Goal: Information Seeking & Learning: Check status

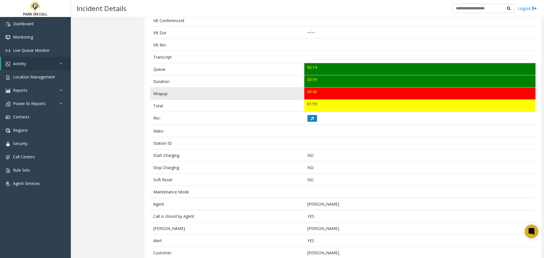
scroll to position [113, 0]
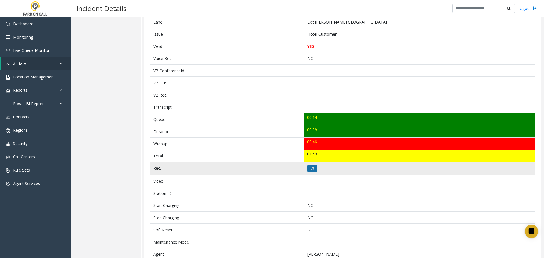
click at [309, 166] on button at bounding box center [312, 168] width 10 height 7
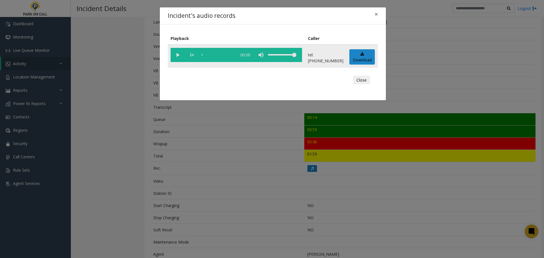
click at [175, 54] on vg-play-pause at bounding box center [178, 55] width 14 height 14
click at [147, 146] on div "Incident's audio records × Playback Caller 1x 01:02 tel:9190109002 Download Clo…" at bounding box center [272, 129] width 544 height 258
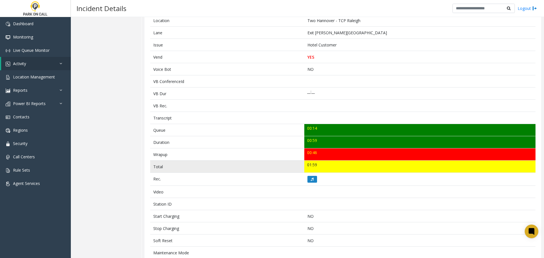
scroll to position [0, 0]
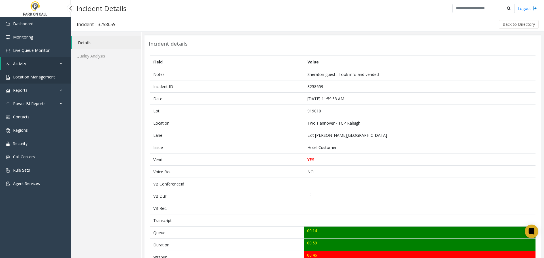
click at [36, 78] on span "Location Management" at bounding box center [34, 76] width 42 height 5
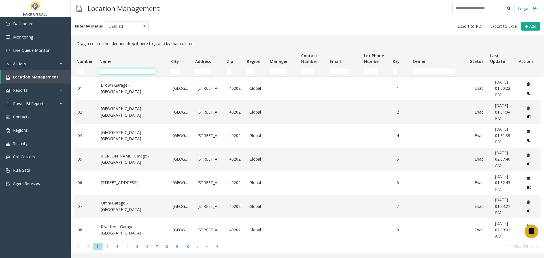
click at [138, 72] on input "Name Filter" at bounding box center [127, 72] width 56 height 6
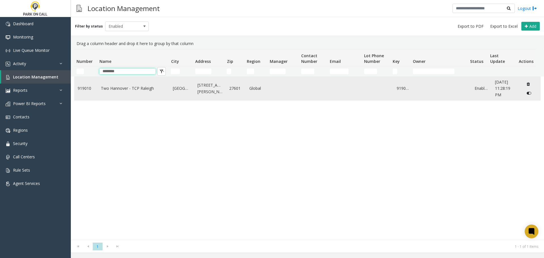
type input "********"
click at [139, 90] on link "Two Hannover - TCP Raleigh" at bounding box center [133, 88] width 65 height 6
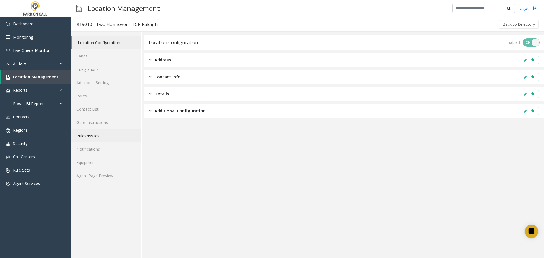
click at [104, 132] on link "Rules/Issues" at bounding box center [106, 135] width 71 height 13
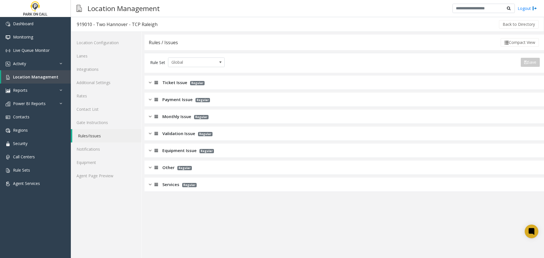
click at [195, 184] on span "Regular" at bounding box center [189, 185] width 14 height 4
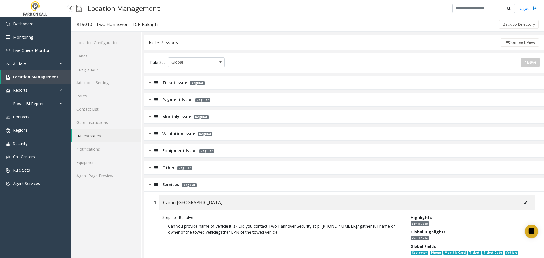
click at [50, 79] on span "Location Management" at bounding box center [35, 76] width 45 height 5
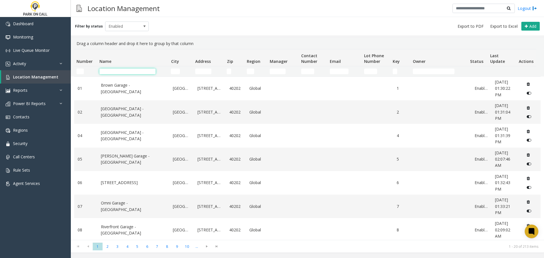
click at [119, 71] on input "Name Filter" at bounding box center [127, 72] width 56 height 6
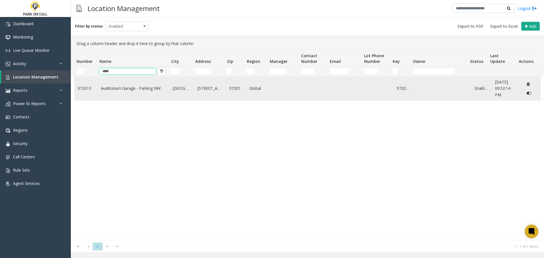
type input "****"
click at [144, 97] on td "Auditorium Garage - Parking NW" at bounding box center [133, 89] width 72 height 24
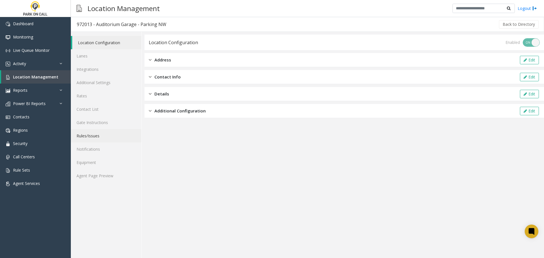
click at [99, 134] on link "Rules/Issues" at bounding box center [106, 135] width 71 height 13
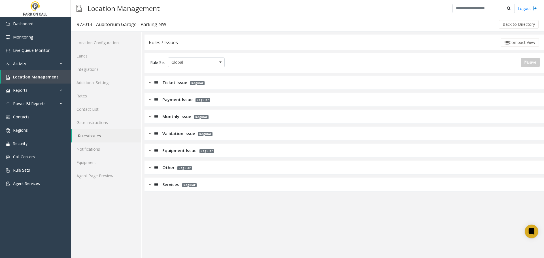
click at [211, 119] on div "Monthly Issue Regular" at bounding box center [343, 117] width 399 height 14
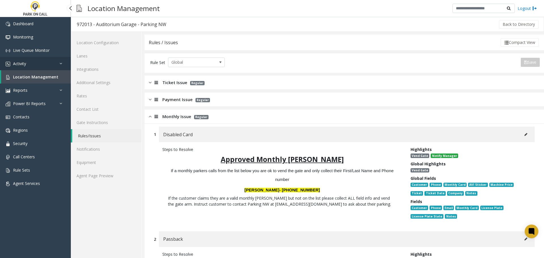
click at [39, 65] on link "Activity" at bounding box center [35, 63] width 71 height 13
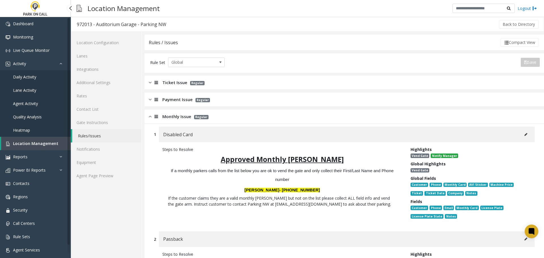
click at [35, 104] on span "Agent Activity" at bounding box center [25, 103] width 25 height 5
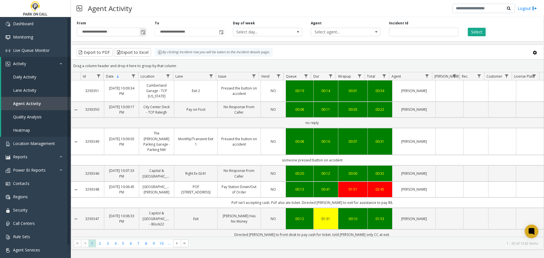
click at [142, 30] on span "Toggle popup" at bounding box center [143, 32] width 5 height 5
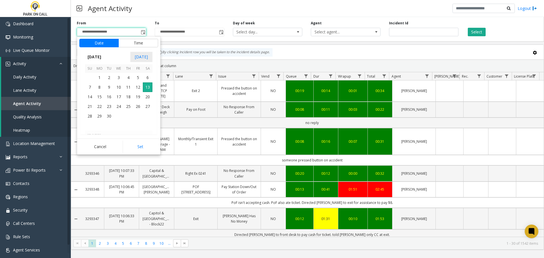
scroll to position [101638, 0]
click at [146, 97] on span "23" at bounding box center [148, 96] width 10 height 10
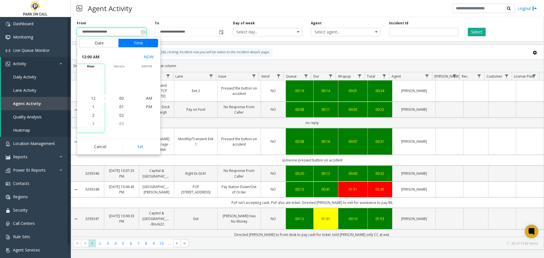
click at [144, 150] on button "Set" at bounding box center [141, 147] width 36 height 12
type input "**********"
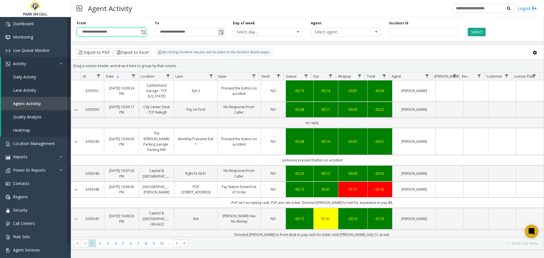
click at [218, 34] on span "Toggle popup" at bounding box center [221, 31] width 6 height 9
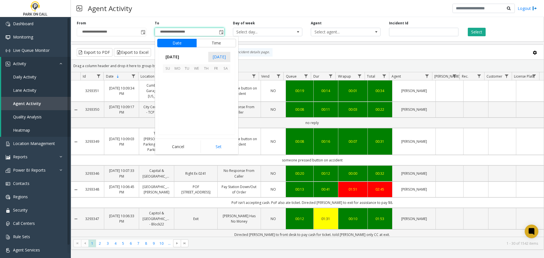
scroll to position [8, 0]
click at [221, 97] on span "23" at bounding box center [226, 96] width 10 height 10
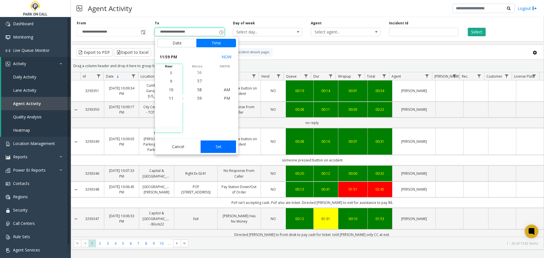
click at [219, 146] on button "Set" at bounding box center [219, 147] width 36 height 12
type input "**********"
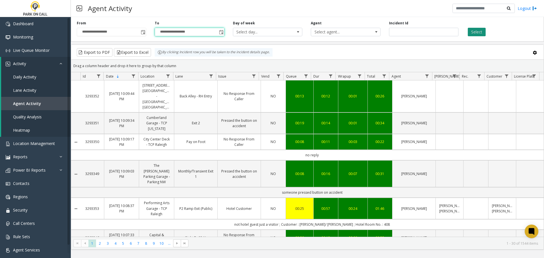
click at [478, 28] on button "Select" at bounding box center [477, 32] width 18 height 8
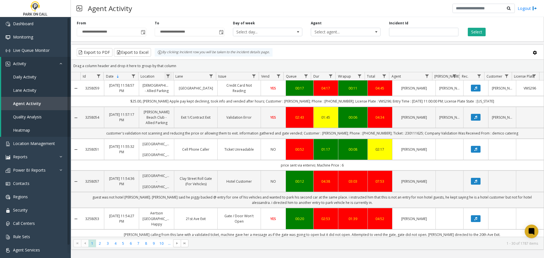
click at [168, 76] on span "Data table" at bounding box center [168, 76] width 5 height 5
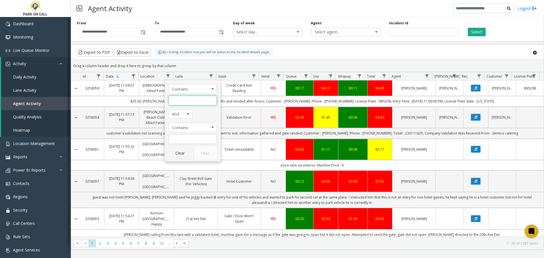
click at [201, 98] on input "Location Filter" at bounding box center [193, 101] width 48 height 10
type input "******"
click button "Filter" at bounding box center [204, 153] width 23 height 12
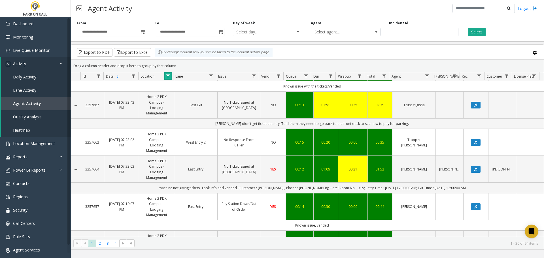
scroll to position [796, 0]
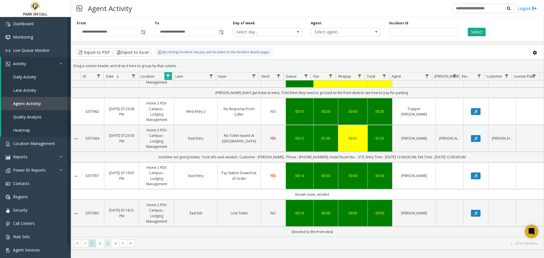
click at [106, 245] on span "3" at bounding box center [108, 244] width 8 height 8
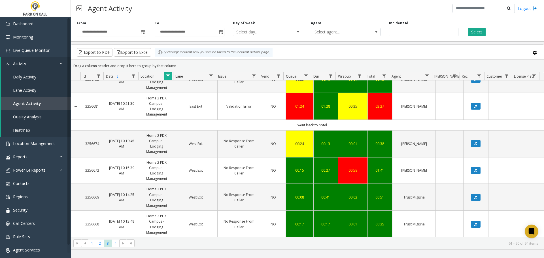
scroll to position [823, 0]
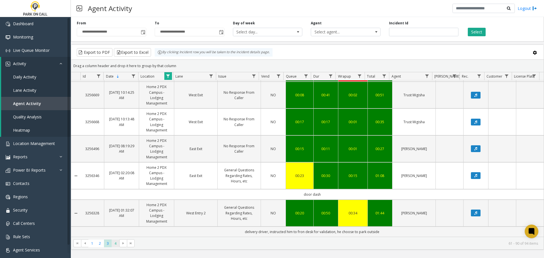
click at [116, 246] on span "4" at bounding box center [116, 244] width 8 height 8
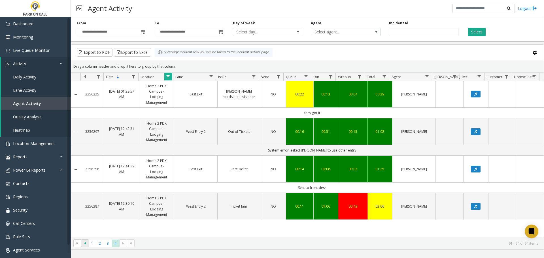
click at [86, 243] on span "Go to the previous page" at bounding box center [85, 243] width 5 height 5
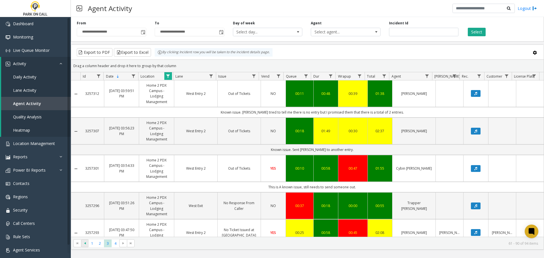
click at [87, 243] on span "Go to the previous page" at bounding box center [85, 243] width 5 height 5
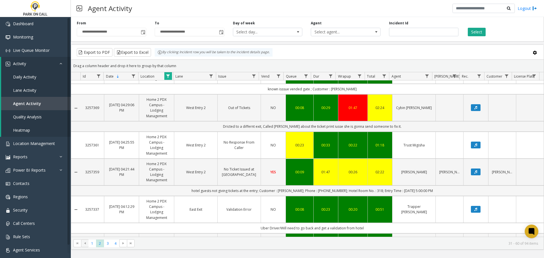
scroll to position [814, 0]
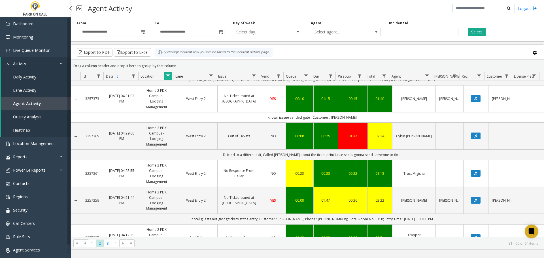
click at [29, 100] on link "Agent Activity" at bounding box center [36, 103] width 70 height 13
click at [34, 145] on span "Location Management" at bounding box center [34, 143] width 42 height 5
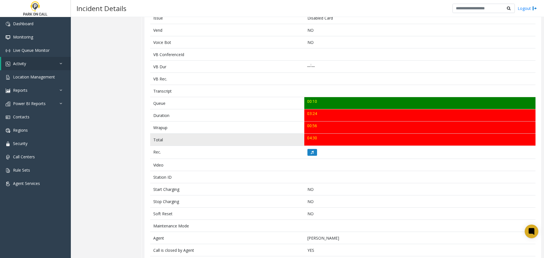
scroll to position [142, 0]
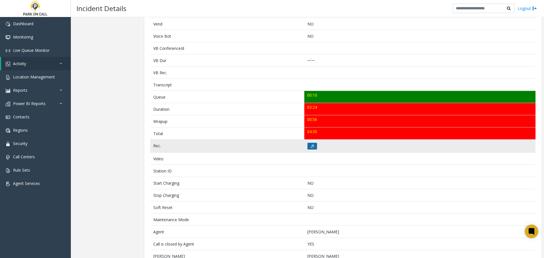
click at [308, 143] on button at bounding box center [312, 146] width 10 height 7
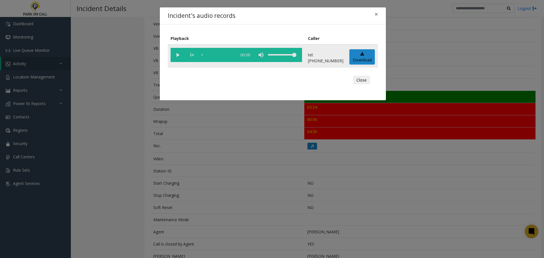
click at [180, 55] on vg-play-pause at bounding box center [178, 55] width 14 height 14
click at [176, 139] on div "Incident's audio records × Playback Caller 1x 03:28 tel:9720139008 Download Clo…" at bounding box center [272, 129] width 544 height 258
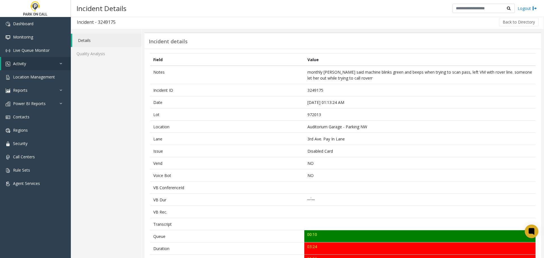
scroll to position [0, 0]
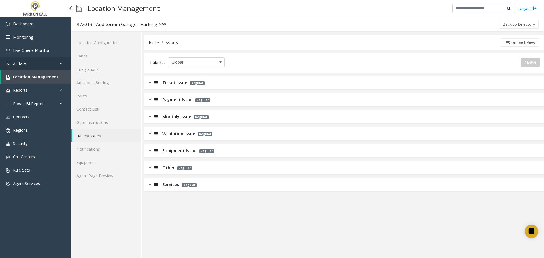
click at [38, 60] on link "Activity" at bounding box center [35, 63] width 71 height 13
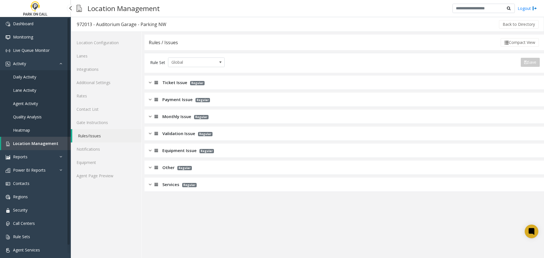
click at [32, 103] on span "Agent Activity" at bounding box center [25, 103] width 25 height 5
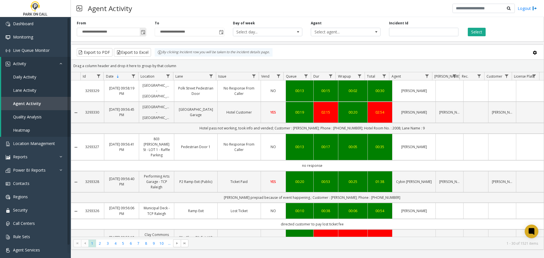
click at [143, 31] on span "Toggle popup" at bounding box center [143, 32] width 5 height 5
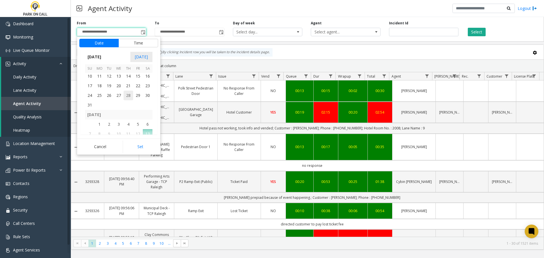
scroll to position [101609, 0]
click at [113, 94] on span "19" at bounding box center [109, 96] width 10 height 10
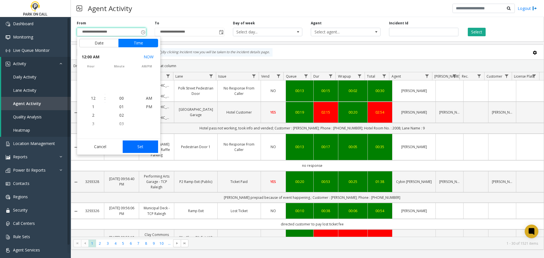
scroll to position [101599, 0]
click at [147, 148] on button "Set" at bounding box center [141, 147] width 36 height 12
type input "**********"
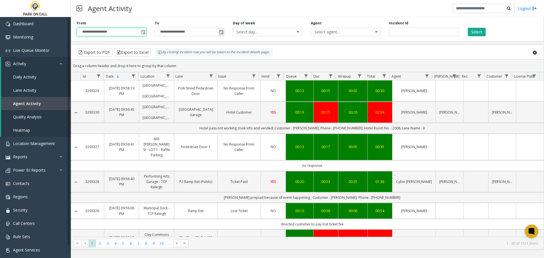
click at [218, 31] on span "Toggle popup" at bounding box center [221, 31] width 6 height 9
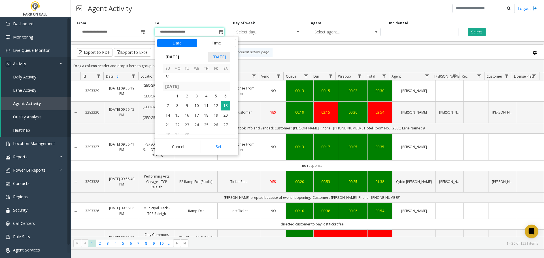
scroll to position [101609, 0]
click at [185, 95] on span "19" at bounding box center [187, 96] width 10 height 10
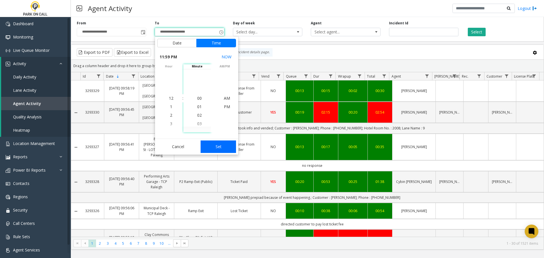
scroll to position [8, 0]
click at [222, 148] on button "Set" at bounding box center [219, 147] width 36 height 12
type input "**********"
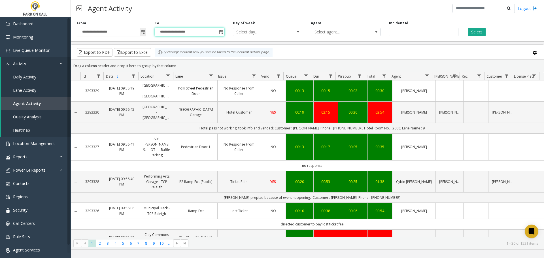
click at [142, 34] on span "Toggle popup" at bounding box center [143, 32] width 5 height 5
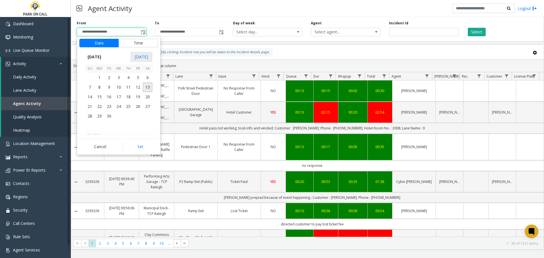
scroll to position [101609, 0]
click at [104, 96] on span "18" at bounding box center [100, 96] width 10 height 10
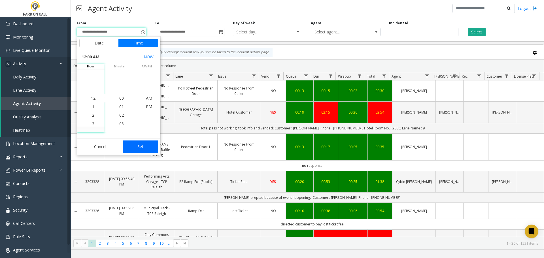
click at [139, 151] on button "Set" at bounding box center [141, 147] width 36 height 12
type input "**********"
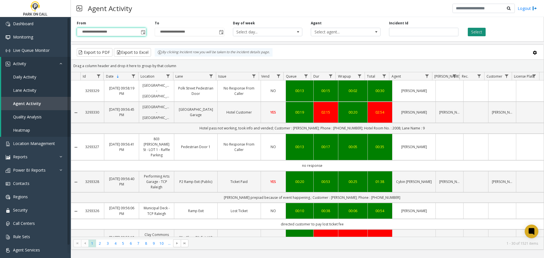
click at [474, 29] on button "Select" at bounding box center [477, 32] width 18 height 8
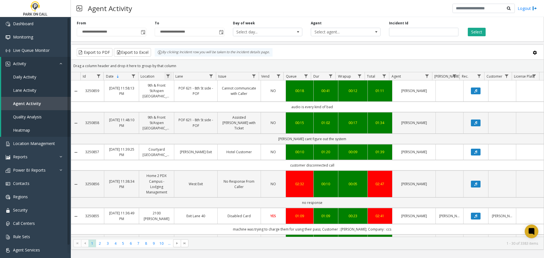
click at [166, 77] on span "Data table" at bounding box center [168, 76] width 5 height 5
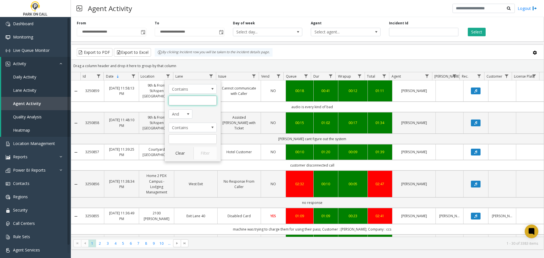
click at [191, 96] on input "Location Filter" at bounding box center [193, 101] width 48 height 10
type input "****"
click button "Filter" at bounding box center [204, 153] width 23 height 12
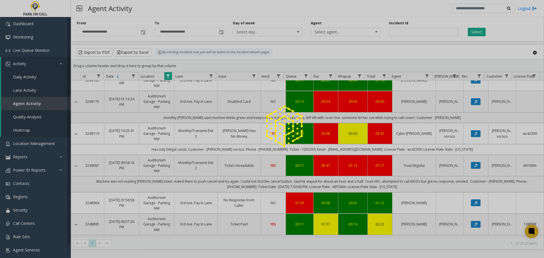
scroll to position [345, 0]
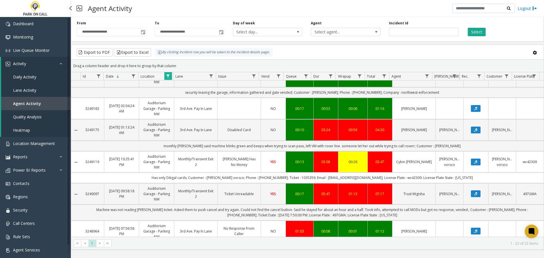
click at [37, 105] on span "Agent Activity" at bounding box center [27, 103] width 28 height 5
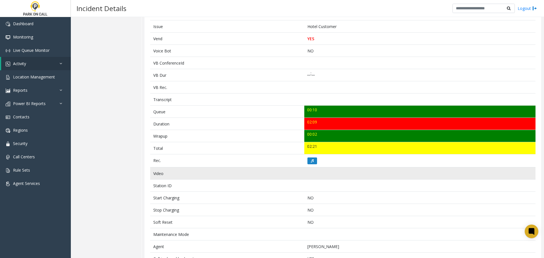
scroll to position [189, 0]
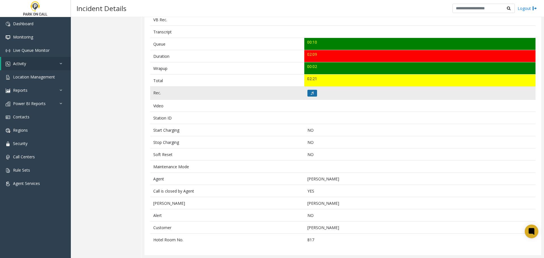
click at [311, 93] on icon at bounding box center [312, 92] width 3 height 3
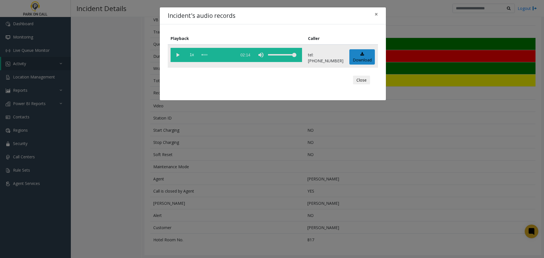
click at [177, 54] on vg-play-pause at bounding box center [178, 55] width 14 height 14
click at [249, 169] on div "Incident's audio records × Playback Caller 1x 02:14 tel:0010029004 Download Clo…" at bounding box center [272, 129] width 544 height 258
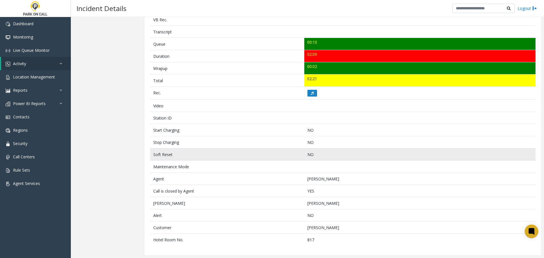
scroll to position [0, 0]
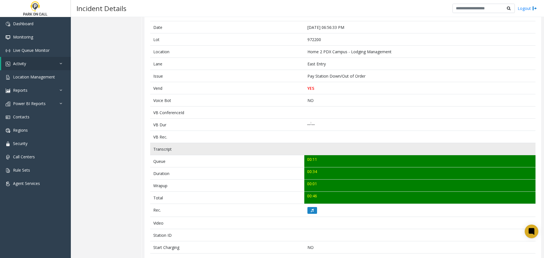
scroll to position [152, 0]
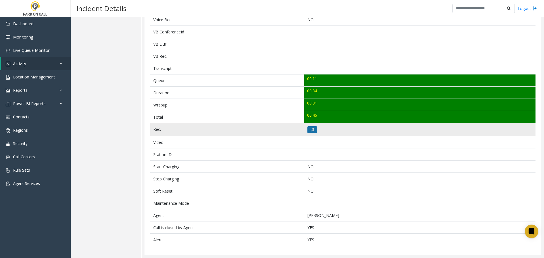
click at [311, 131] on button at bounding box center [312, 129] width 10 height 7
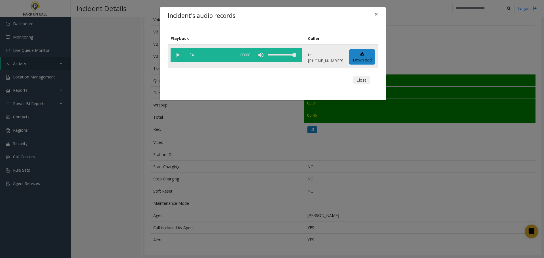
click at [178, 55] on vg-play-pause at bounding box center [178, 55] width 14 height 14
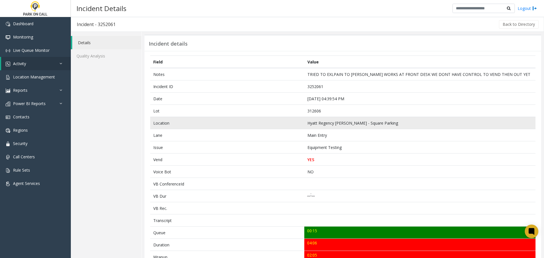
scroll to position [28, 0]
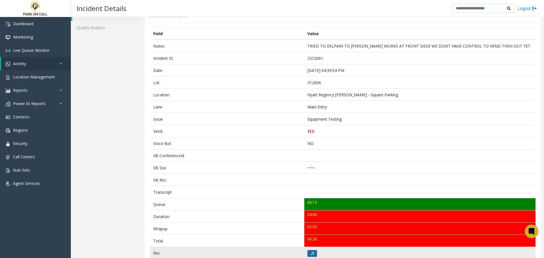
click at [311, 253] on icon at bounding box center [312, 253] width 3 height 3
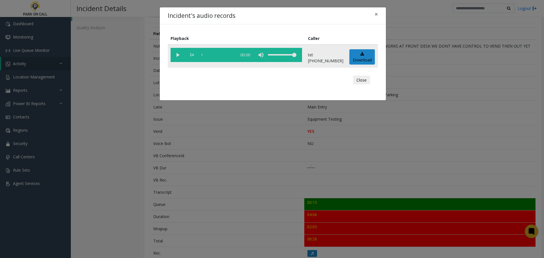
click at [178, 58] on vg-play-pause at bounding box center [178, 55] width 14 height 14
click at [168, 130] on div "Incident's audio records × Playback Caller 1x 04:13 tel:[PHONE_NUMBER] Download…" at bounding box center [272, 129] width 544 height 258
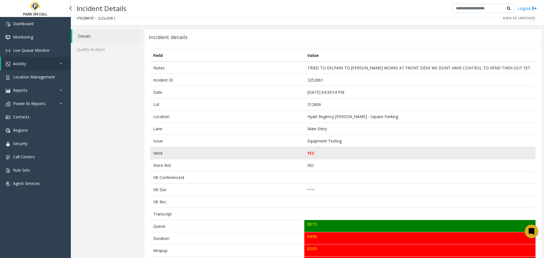
scroll to position [0, 0]
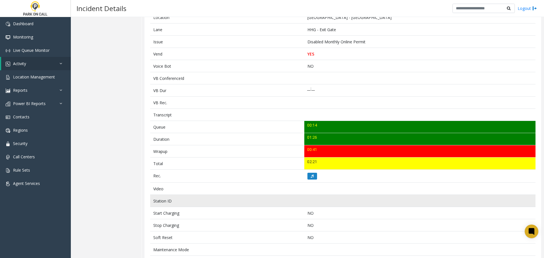
scroll to position [113, 0]
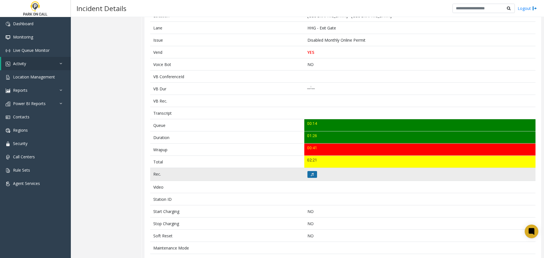
click at [310, 176] on button at bounding box center [312, 174] width 10 height 7
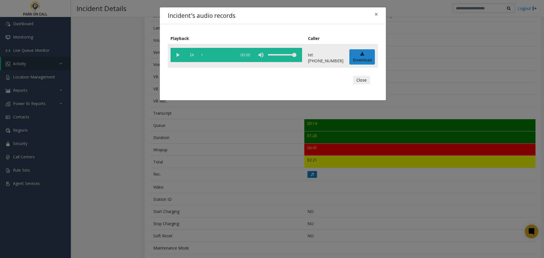
click at [176, 53] on vg-play-pause at bounding box center [178, 55] width 14 height 14
click at [254, 146] on div "Incident's audio records × Playback Caller 1x 01:34 tel:8310019002 Download Clo…" at bounding box center [272, 129] width 544 height 258
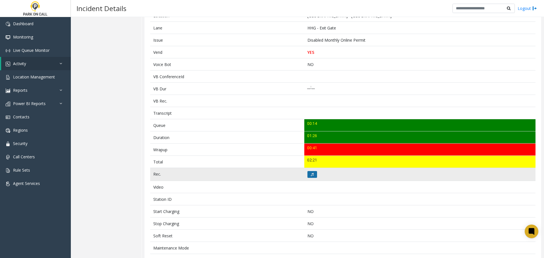
click at [312, 177] on button at bounding box center [312, 174] width 10 height 7
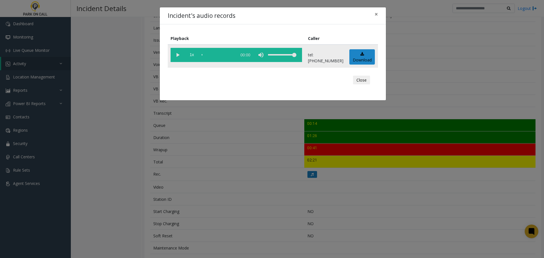
click at [179, 54] on vg-play-pause at bounding box center [178, 55] width 14 height 14
click at [234, 57] on div "scrub bar" at bounding box center [218, 55] width 32 height 14
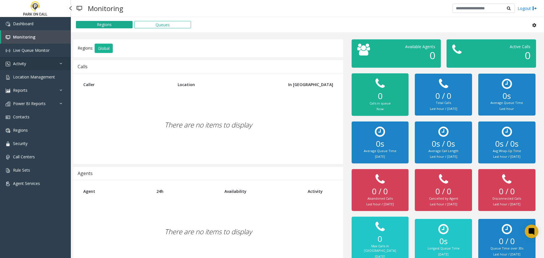
drag, startPoint x: 0, startPoint y: 0, endPoint x: 39, endPoint y: 60, distance: 71.4
click at [39, 60] on link "Activity" at bounding box center [35, 63] width 71 height 13
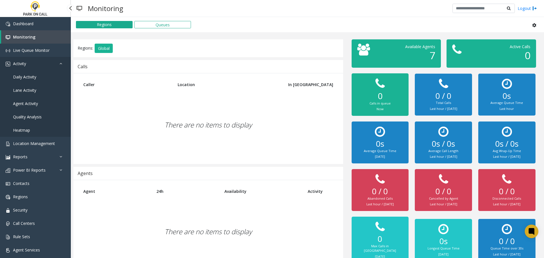
click at [39, 60] on link "Activity" at bounding box center [35, 63] width 71 height 13
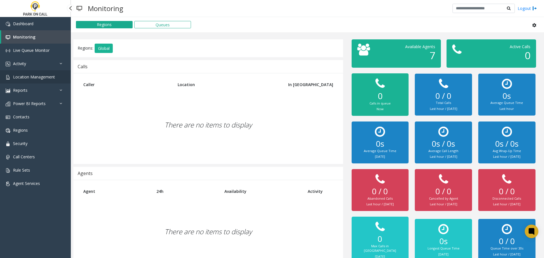
click at [41, 79] on span "Location Management" at bounding box center [34, 76] width 42 height 5
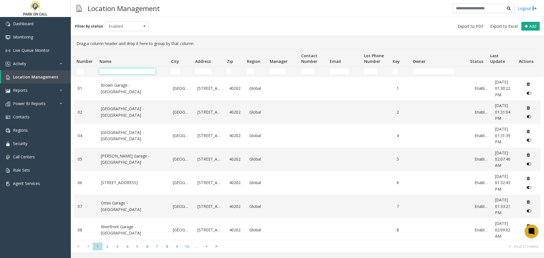
click at [129, 70] on input "Name Filter" at bounding box center [127, 72] width 56 height 6
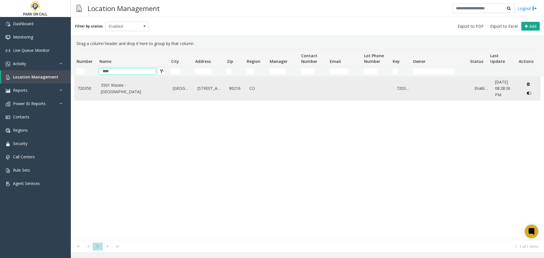
type input "****"
click at [112, 83] on td "3501 Wazee - [GEOGRAPHIC_DATA]" at bounding box center [133, 89] width 72 height 24
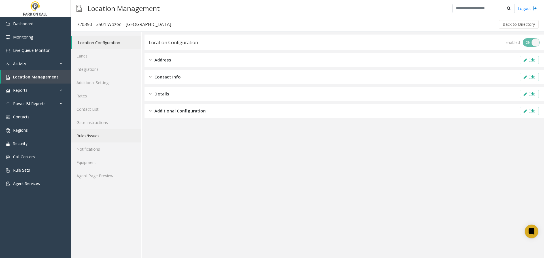
click at [86, 139] on link "Rules/Issues" at bounding box center [106, 135] width 71 height 13
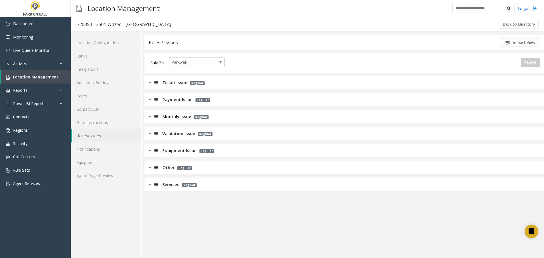
click at [237, 76] on div "Ticket Issue Regular" at bounding box center [343, 83] width 399 height 14
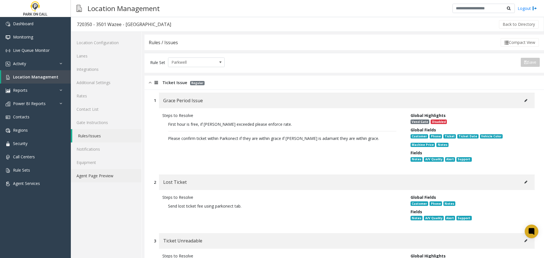
click at [104, 176] on link "Agent Page Preview" at bounding box center [106, 175] width 71 height 13
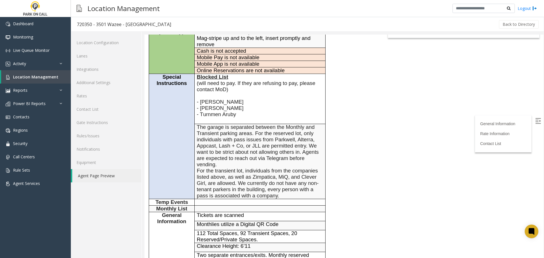
scroll to position [142, 0]
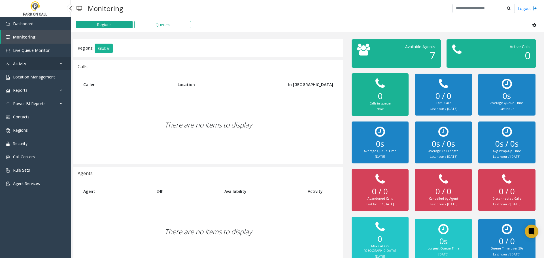
drag, startPoint x: 42, startPoint y: 65, endPoint x: 37, endPoint y: 82, distance: 18.5
click at [42, 65] on link "Activity" at bounding box center [35, 63] width 71 height 13
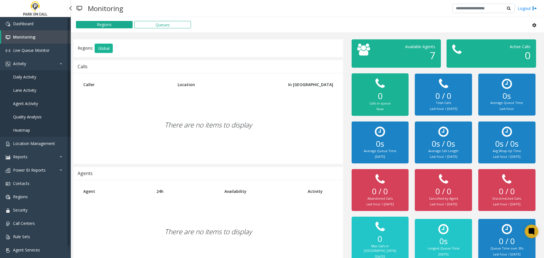
click at [32, 98] on link "Agent Activity" at bounding box center [35, 103] width 71 height 13
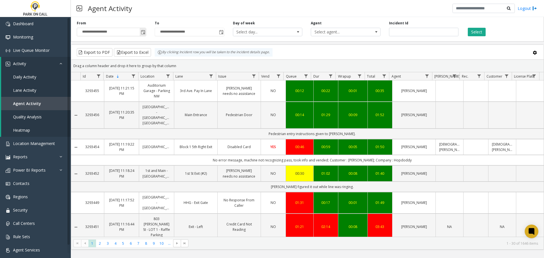
click at [144, 33] on span "Toggle popup" at bounding box center [143, 32] width 5 height 5
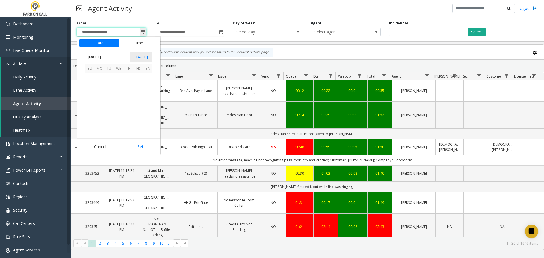
scroll to position [101666, 0]
click at [129, 88] on span "11" at bounding box center [129, 87] width 10 height 10
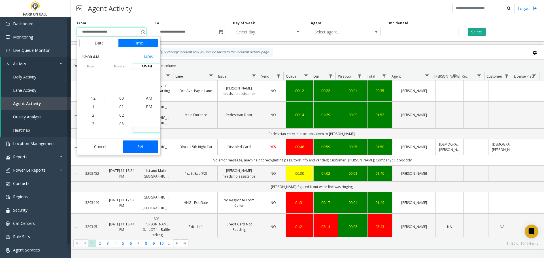
click at [145, 145] on button "Set" at bounding box center [141, 147] width 36 height 12
type input "**********"
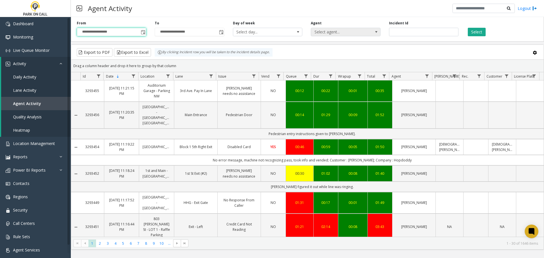
click at [357, 31] on span "Select agent..." at bounding box center [338, 32] width 55 height 8
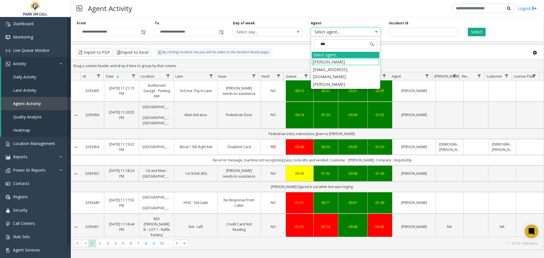
type input "****"
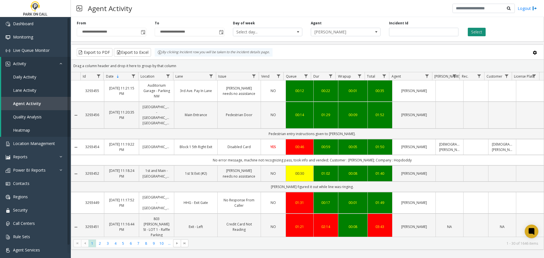
click at [477, 35] on button "Select" at bounding box center [477, 32] width 18 height 8
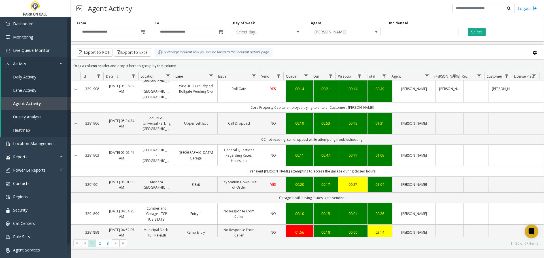
scroll to position [734, 0]
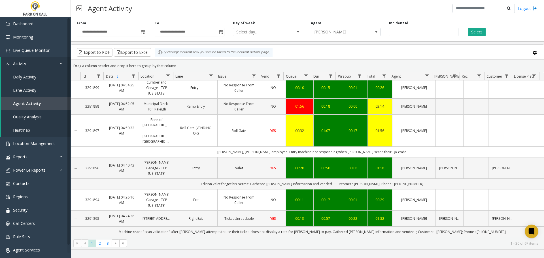
click at [195, 220] on link "Right Exit" at bounding box center [196, 218] width 36 height 5
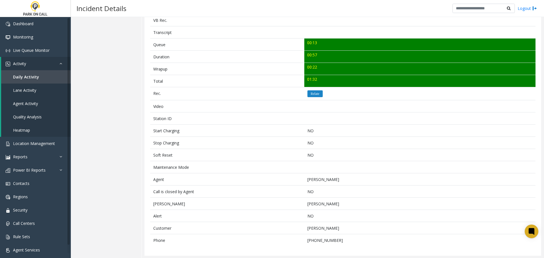
scroll to position [195, 0]
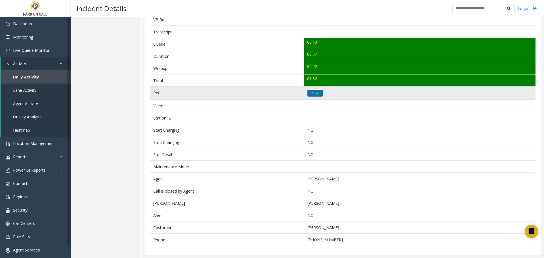
click at [314, 93] on icon "Relate" at bounding box center [315, 92] width 9 height 3
